Goal: Task Accomplishment & Management: Complete application form

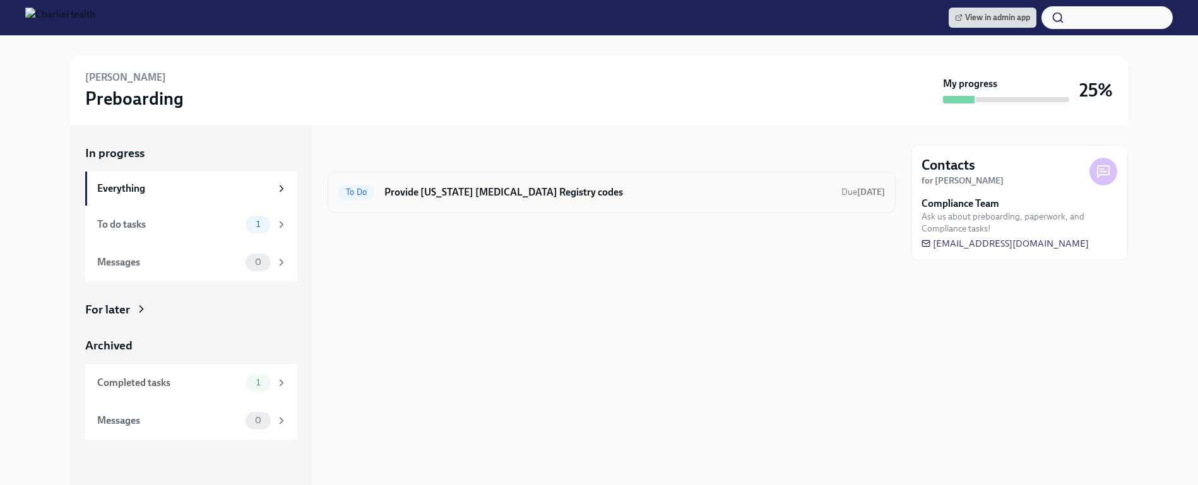
click at [556, 205] on div "To Do Provide [US_STATE] [MEDICAL_DATA] Registry codes Due [DATE]" at bounding box center [612, 193] width 568 height 42
click at [550, 198] on h6 "Provide [US_STATE] [MEDICAL_DATA] Registry codes" at bounding box center [607, 193] width 447 height 14
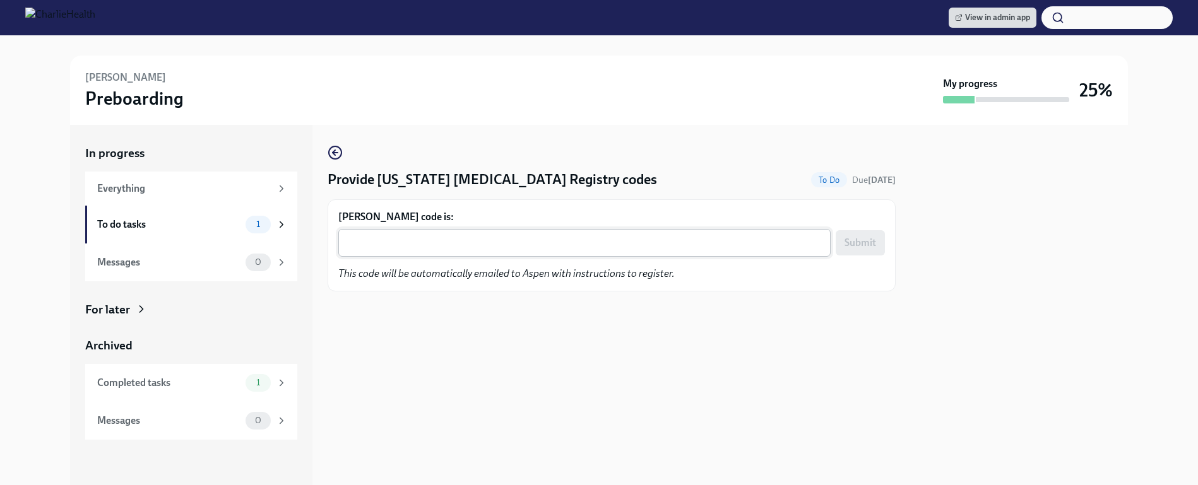
click at [479, 245] on textarea "Aspen Perkins's code is:" at bounding box center [584, 242] width 477 height 15
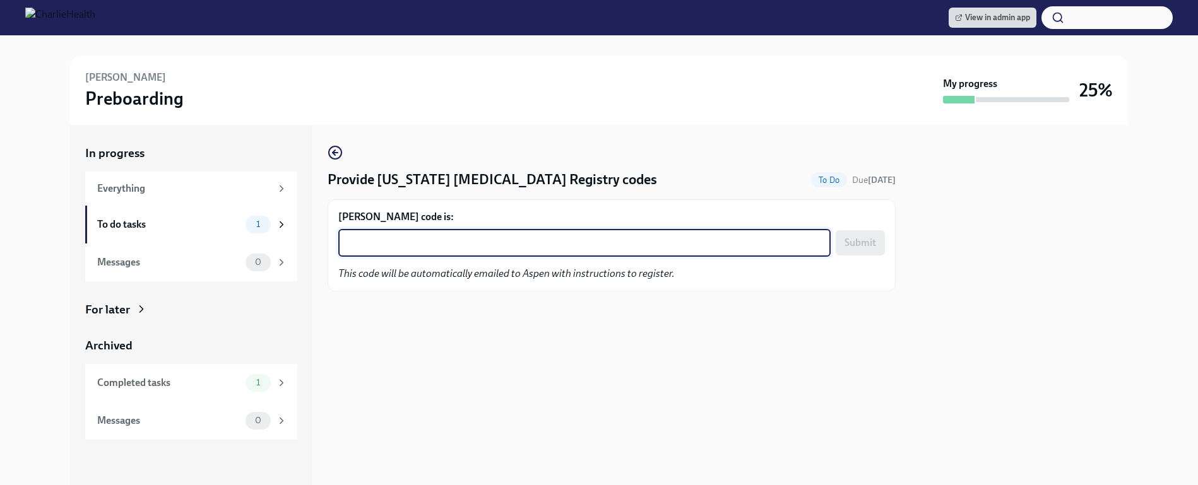
paste textarea "CPE2FMXR6KY6"
type textarea "CPE2FMXR6KY6"
click at [868, 240] on span "Submit" at bounding box center [860, 243] width 32 height 13
